Goal: Task Accomplishment & Management: Manage account settings

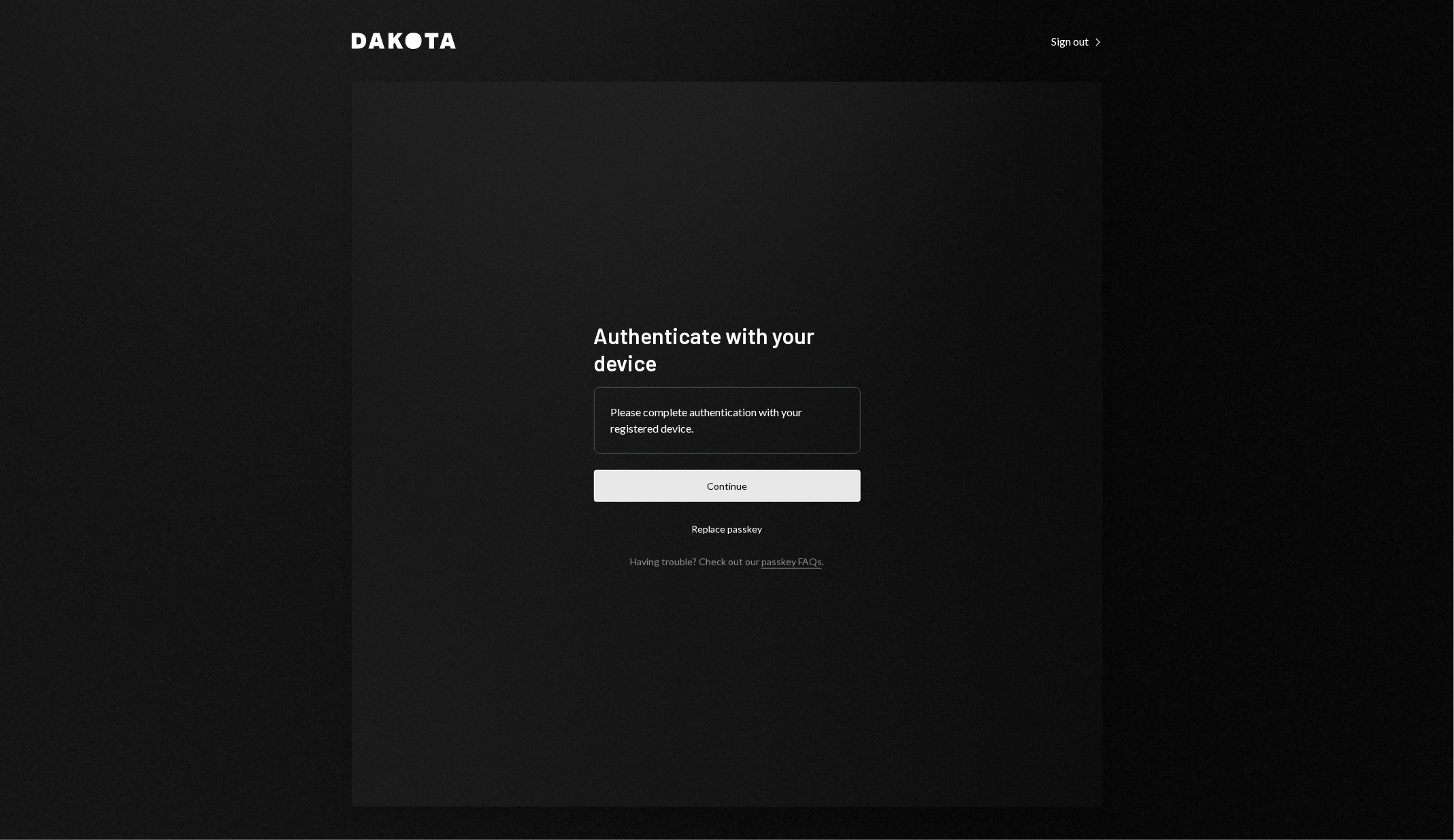
click at [730, 497] on button "Continue" at bounding box center [727, 486] width 267 height 32
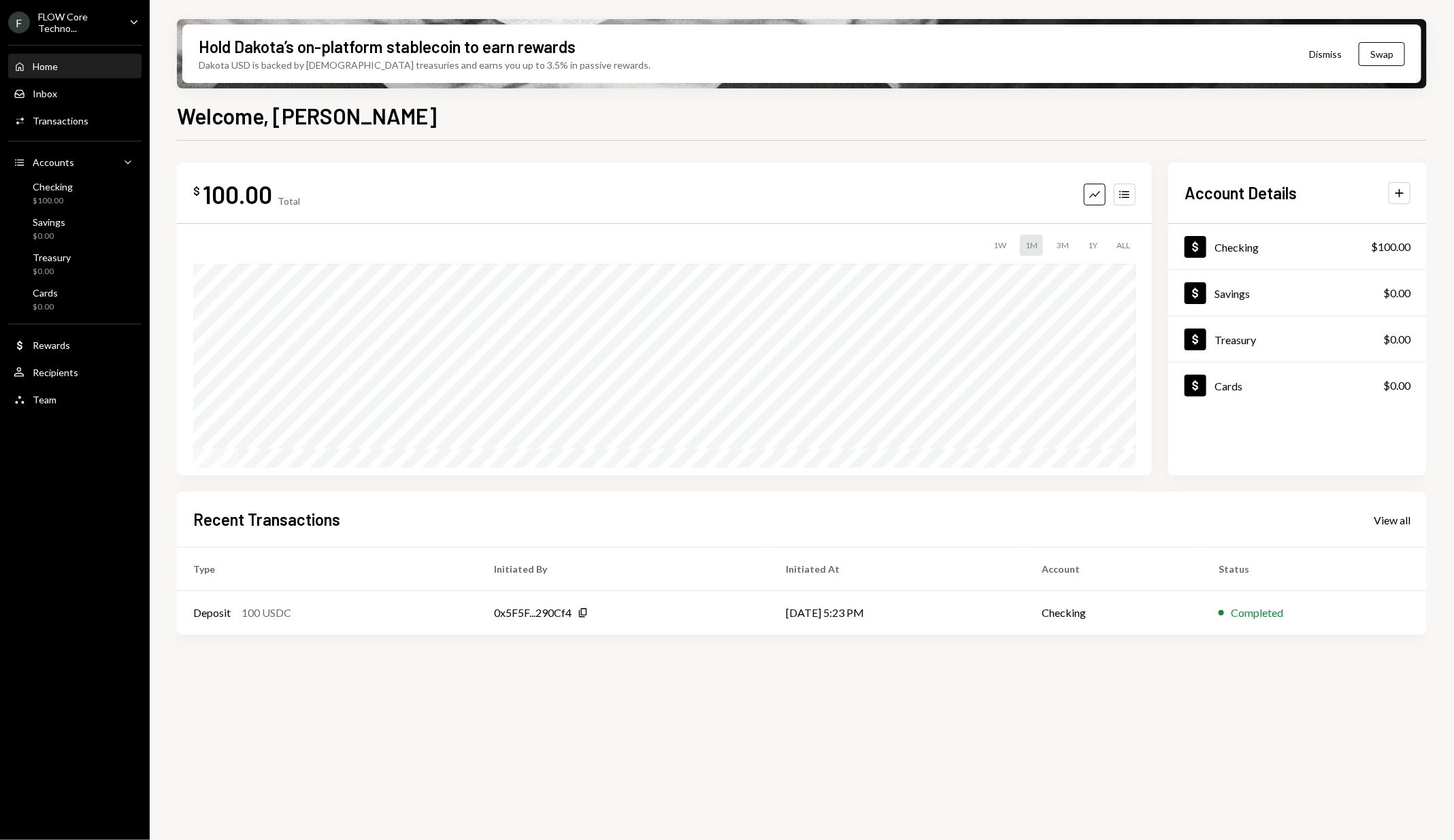
click at [101, 38] on div "Home Home Inbox Inbox Activities Transactions Accounts Accounts Caret Down Chec…" at bounding box center [74, 226] width 150 height 377
click at [109, 28] on div "FLOW Core Techno..." at bounding box center [78, 22] width 80 height 23
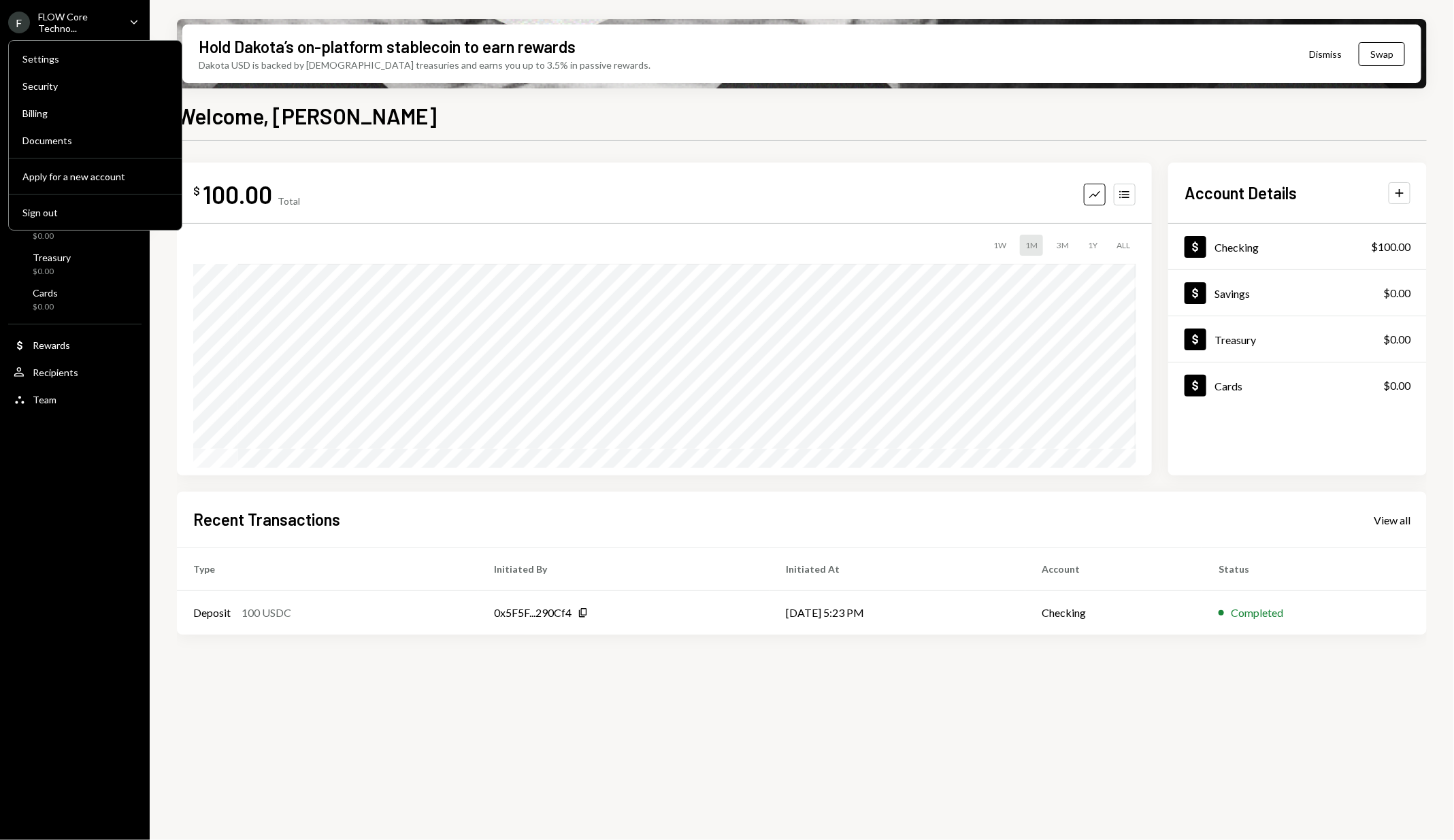
click at [109, 28] on div "FLOW Core Techno..." at bounding box center [78, 22] width 80 height 23
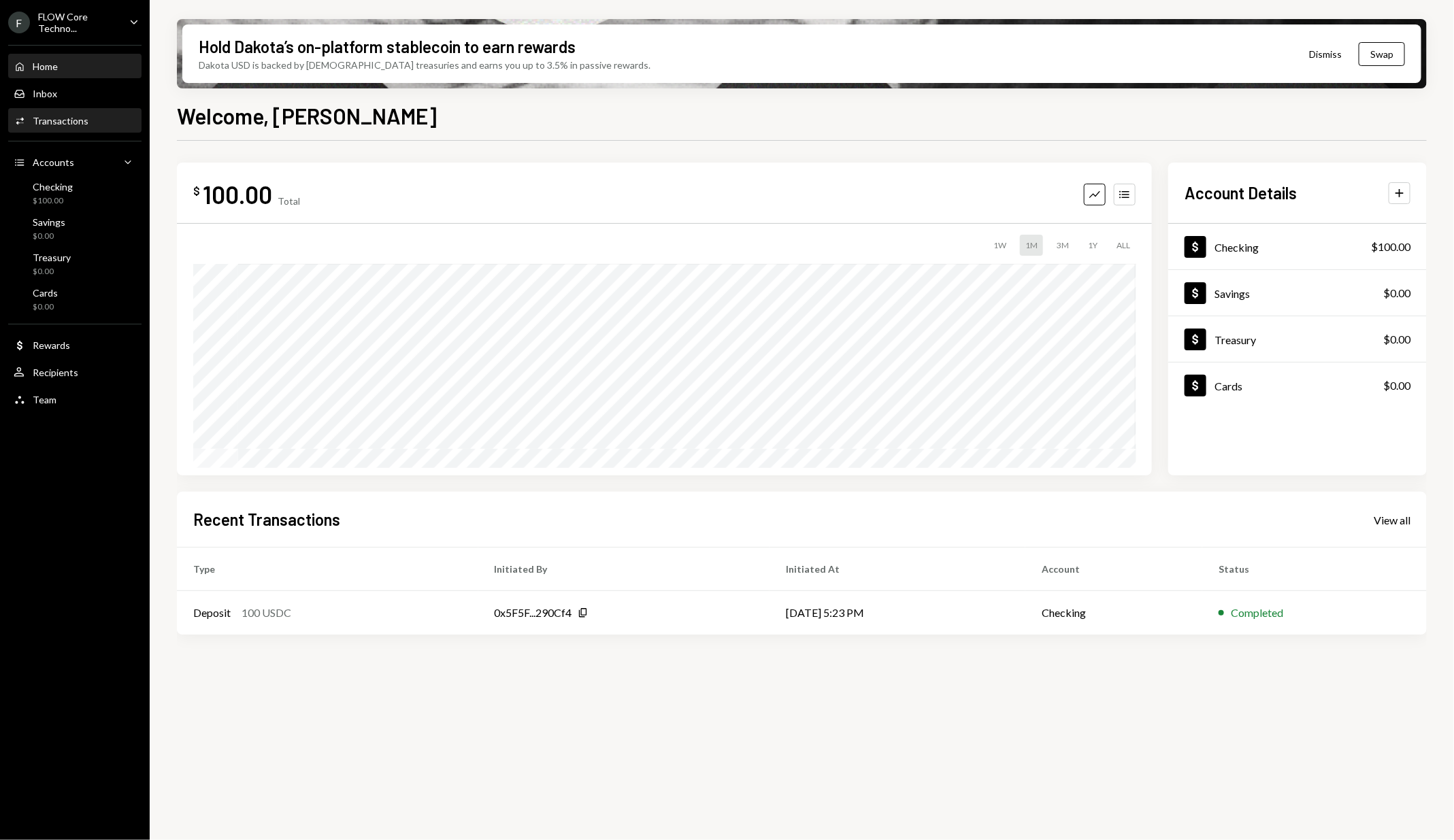
click at [113, 131] on div "Activities Transactions" at bounding box center [74, 121] width 122 height 23
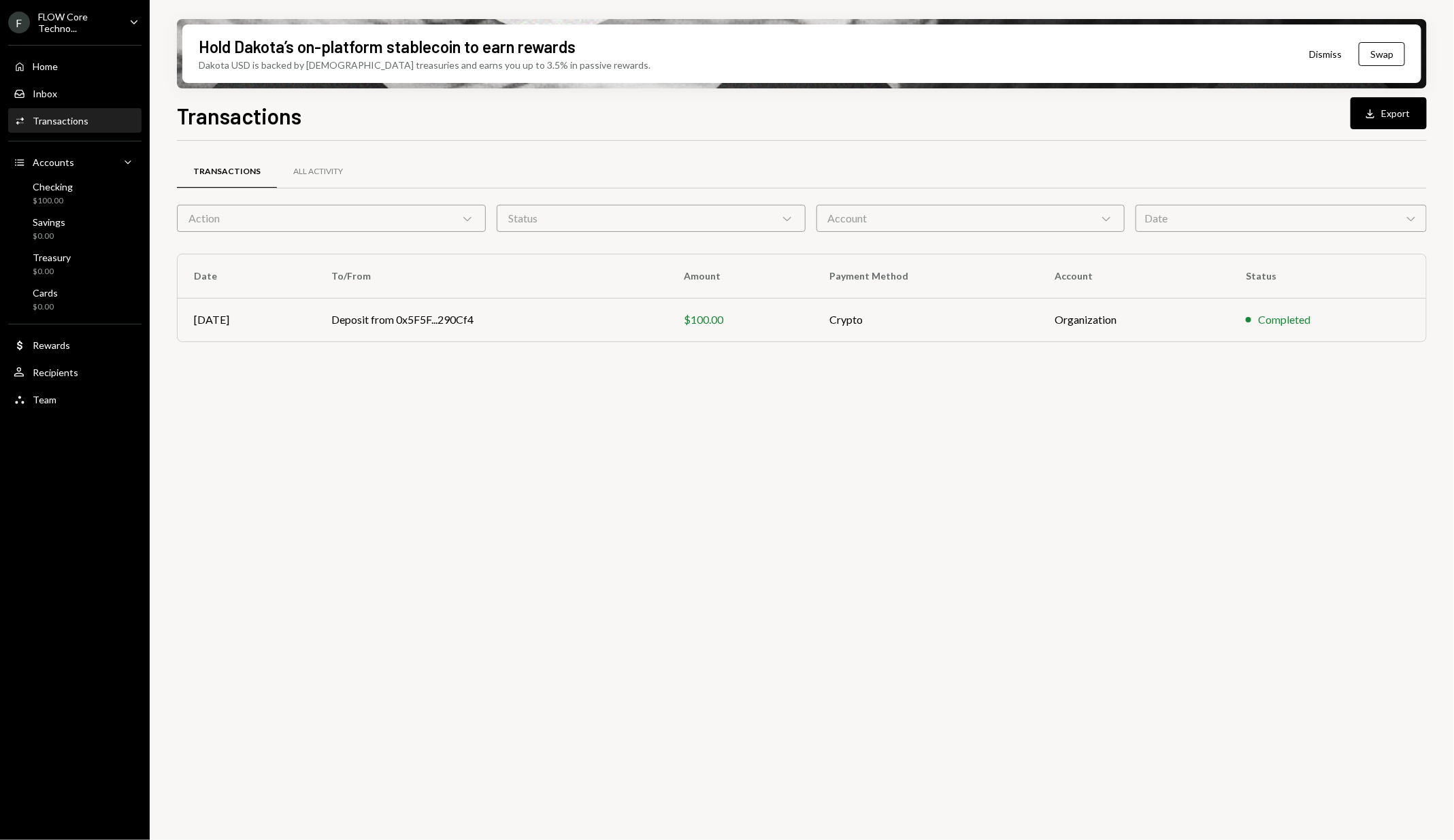
click at [335, 489] on div "Transactions All Activity Action Chevron Down Status Chevron Down Account Chevr…" at bounding box center [802, 498] width 1249 height 715
